Goal: Obtain resource: Download file/media

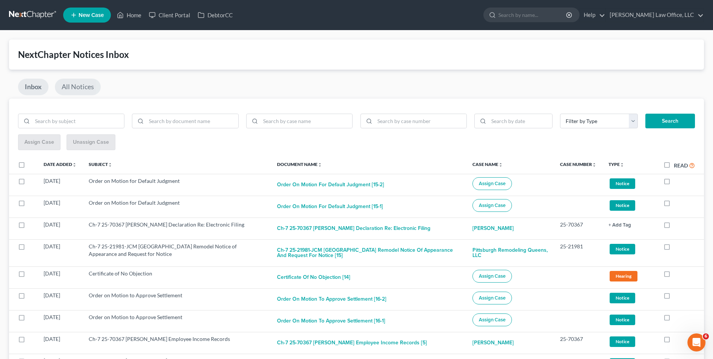
click at [85, 90] on link "All Notices" at bounding box center [78, 87] width 46 height 17
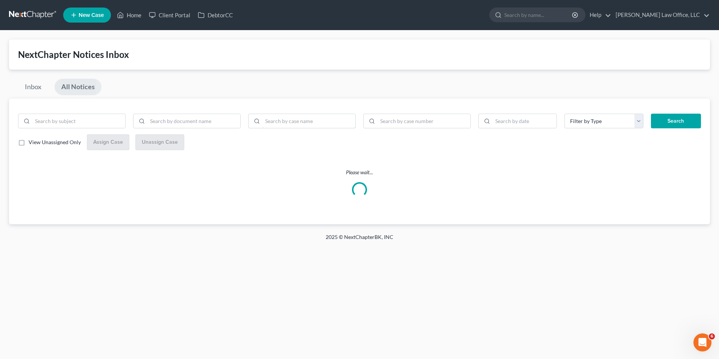
click at [290, 120] on input "search" at bounding box center [308, 121] width 93 height 14
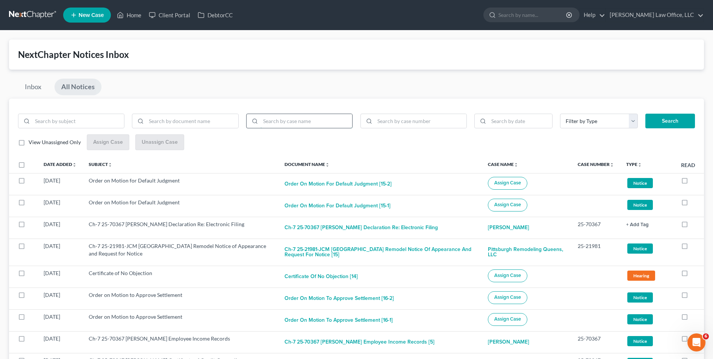
type input "L"
type input "Seba"
click at [211, 126] on input "search" at bounding box center [192, 121] width 92 height 14
type input "Limited Objection"
click at [645, 114] on button "Search" at bounding box center [670, 121] width 50 height 15
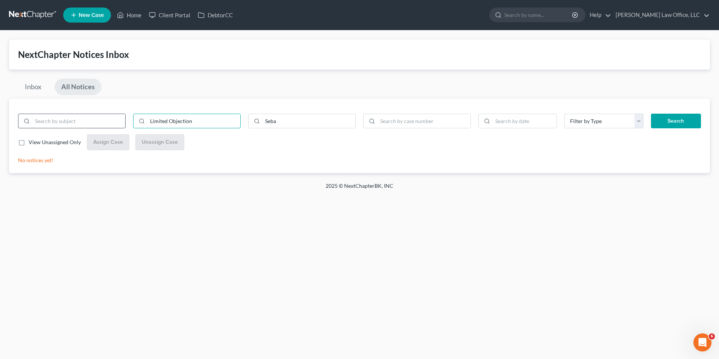
drag, startPoint x: 211, startPoint y: 120, endPoint x: 115, endPoint y: 120, distance: 95.9
click at [115, 120] on div "Limited Objection Seba" at bounding box center [186, 124] width 345 height 21
type input "Response"
click at [651, 114] on button "Search" at bounding box center [676, 121] width 50 height 15
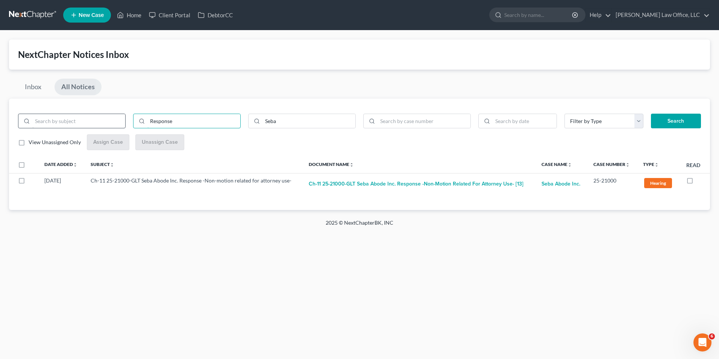
drag, startPoint x: 189, startPoint y: 123, endPoint x: 58, endPoint y: 120, distance: 131.2
click at [67, 120] on div "Response Seba" at bounding box center [186, 124] width 345 height 21
type input "\"
click at [651, 114] on button "Search" at bounding box center [676, 121] width 50 height 15
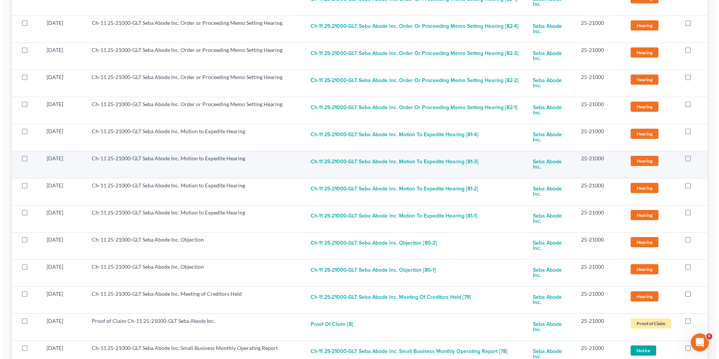
scroll to position [1547, 0]
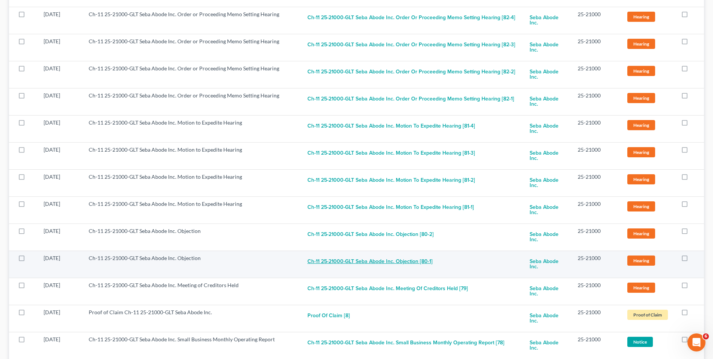
click at [364, 266] on button "Ch-11 25-21000-GLT Seba Abode Inc. Objection [80-1]" at bounding box center [369, 261] width 125 height 15
checkbox input "true"
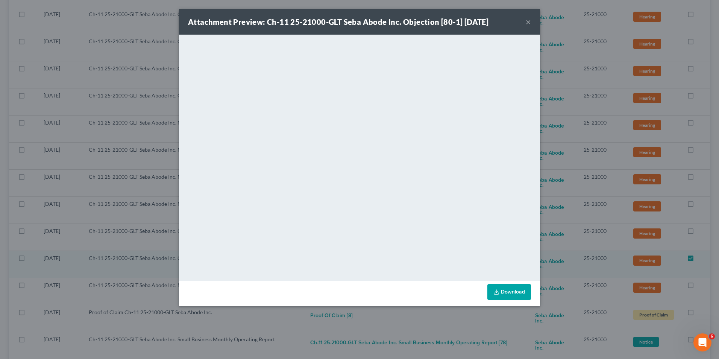
click at [500, 288] on link "Download" at bounding box center [509, 292] width 44 height 16
click at [530, 22] on button "×" at bounding box center [528, 21] width 5 height 9
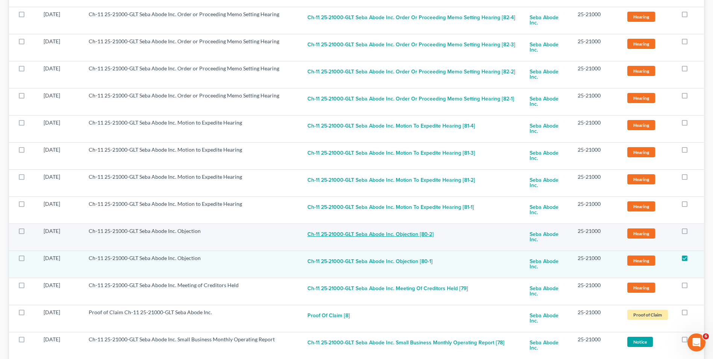
click at [407, 232] on button "Ch-11 25-21000-GLT Seba Abode Inc. Objection [80-2]" at bounding box center [370, 234] width 126 height 15
checkbox input "true"
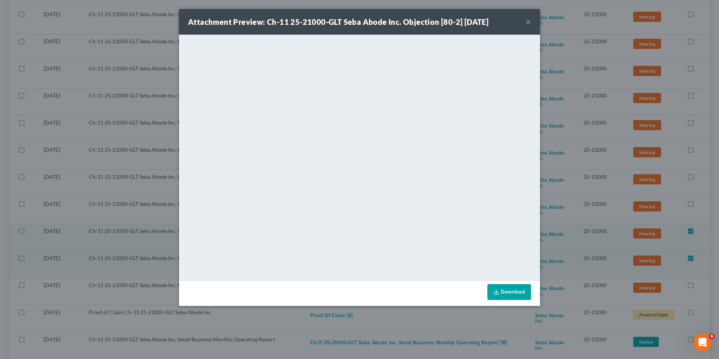
click at [492, 291] on link "Download" at bounding box center [509, 292] width 44 height 16
